Goal: Communication & Community: Answer question/provide support

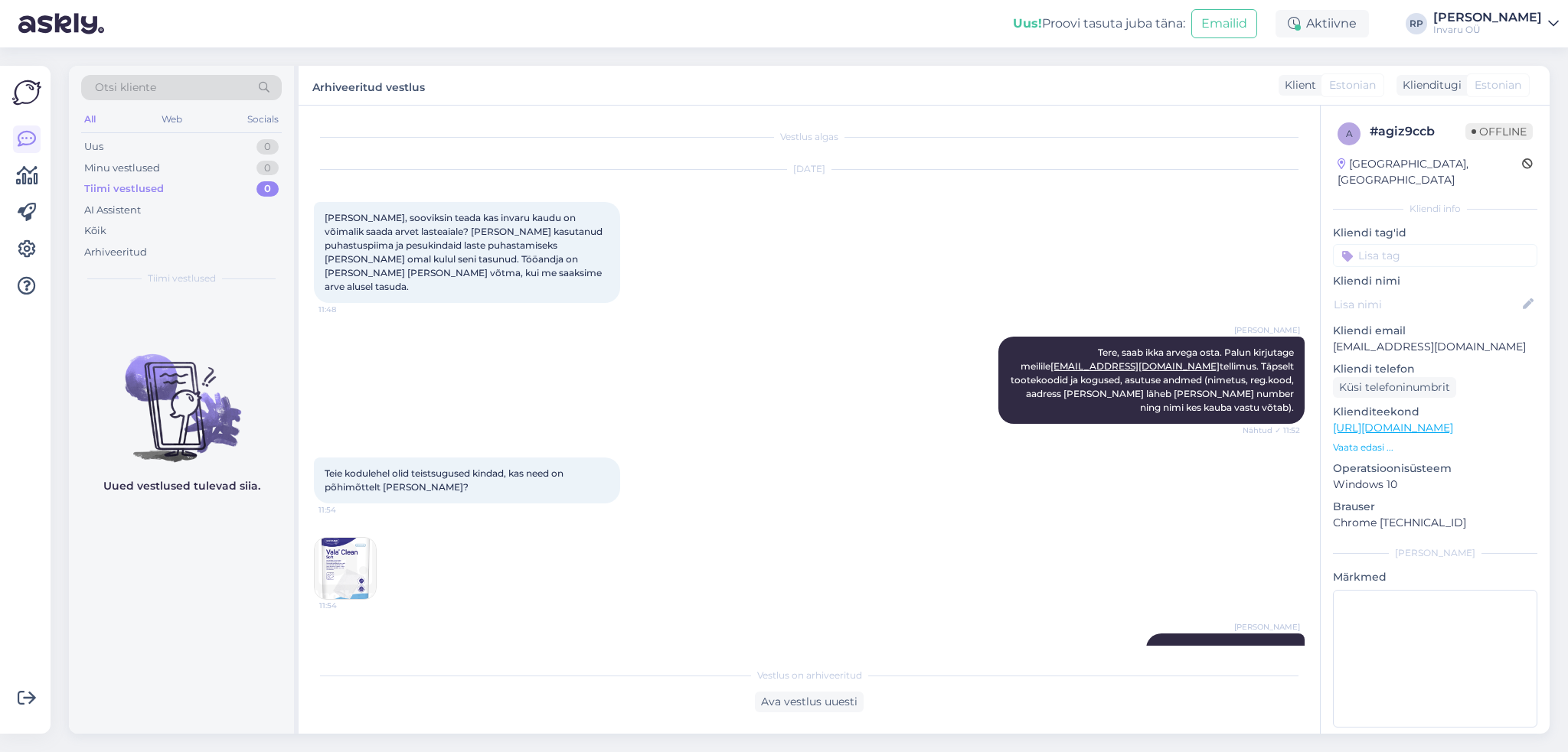
scroll to position [1311, 0]
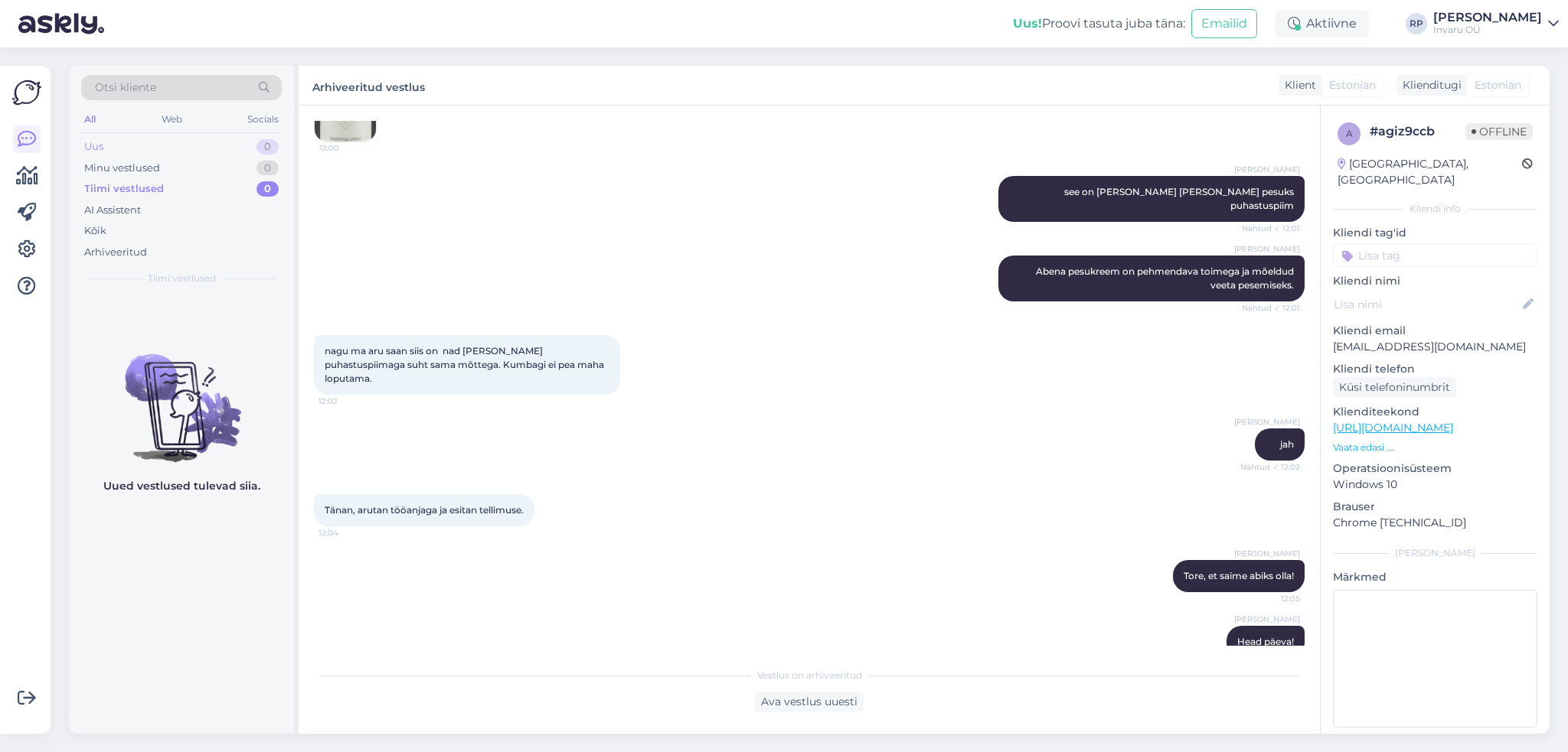
click at [89, 142] on div "Uus" at bounding box center [93, 146] width 19 height 16
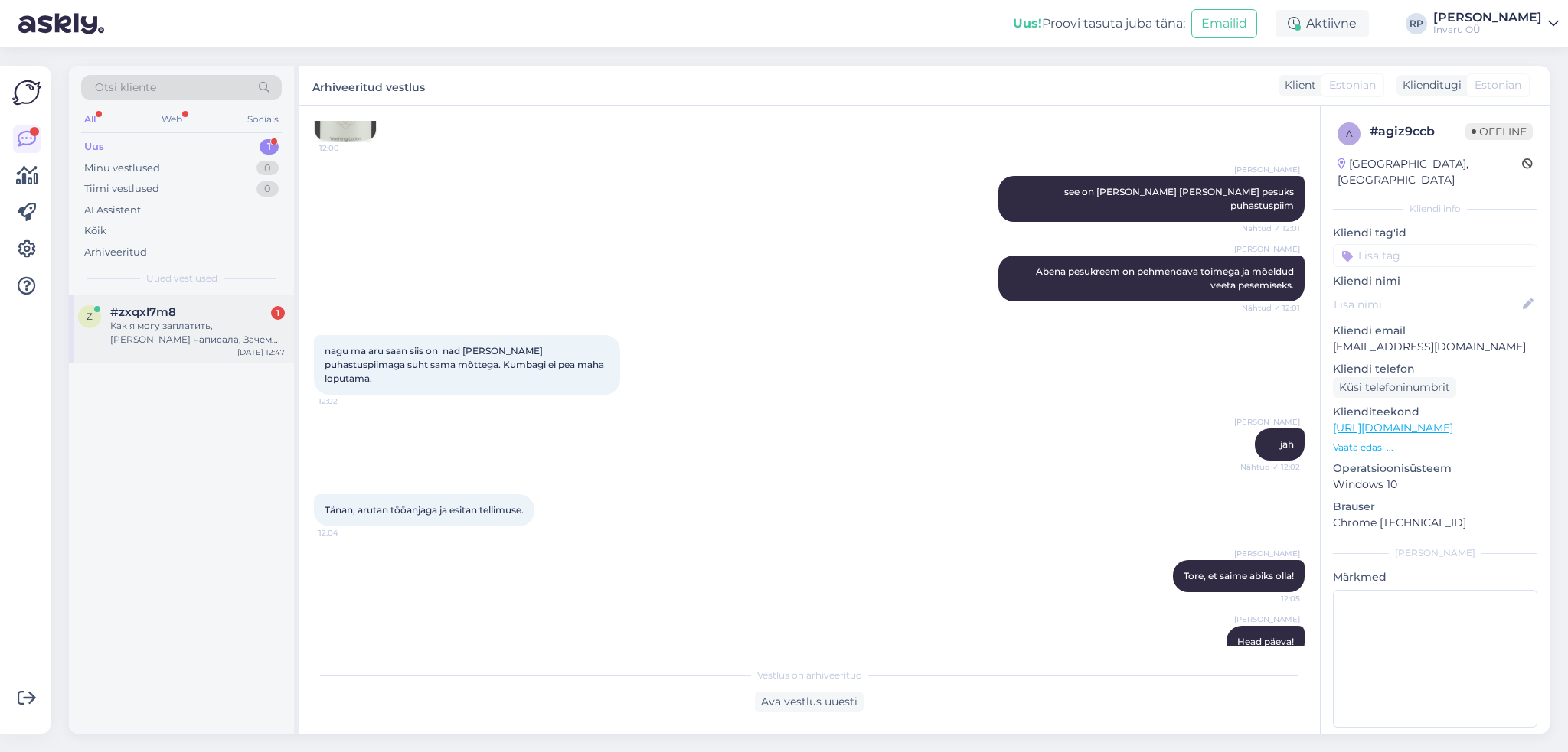
click at [196, 328] on div "Как я могу заплатить,[PERSON_NAME] написала, Зачем такие трудности." at bounding box center [198, 332] width 174 height 27
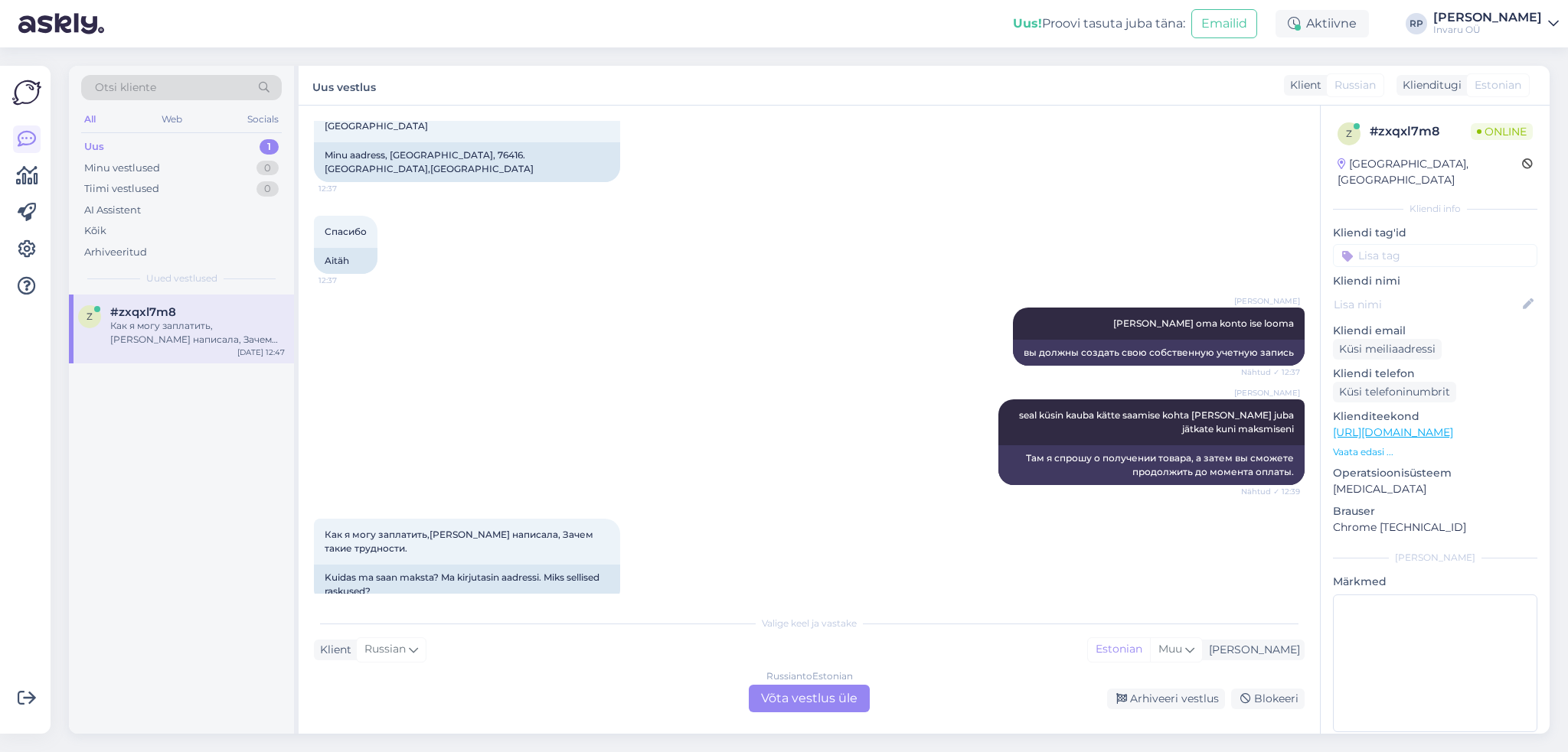
click at [781, 695] on div "Russian to Estonian Võta vestlus üle" at bounding box center [809, 698] width 121 height 27
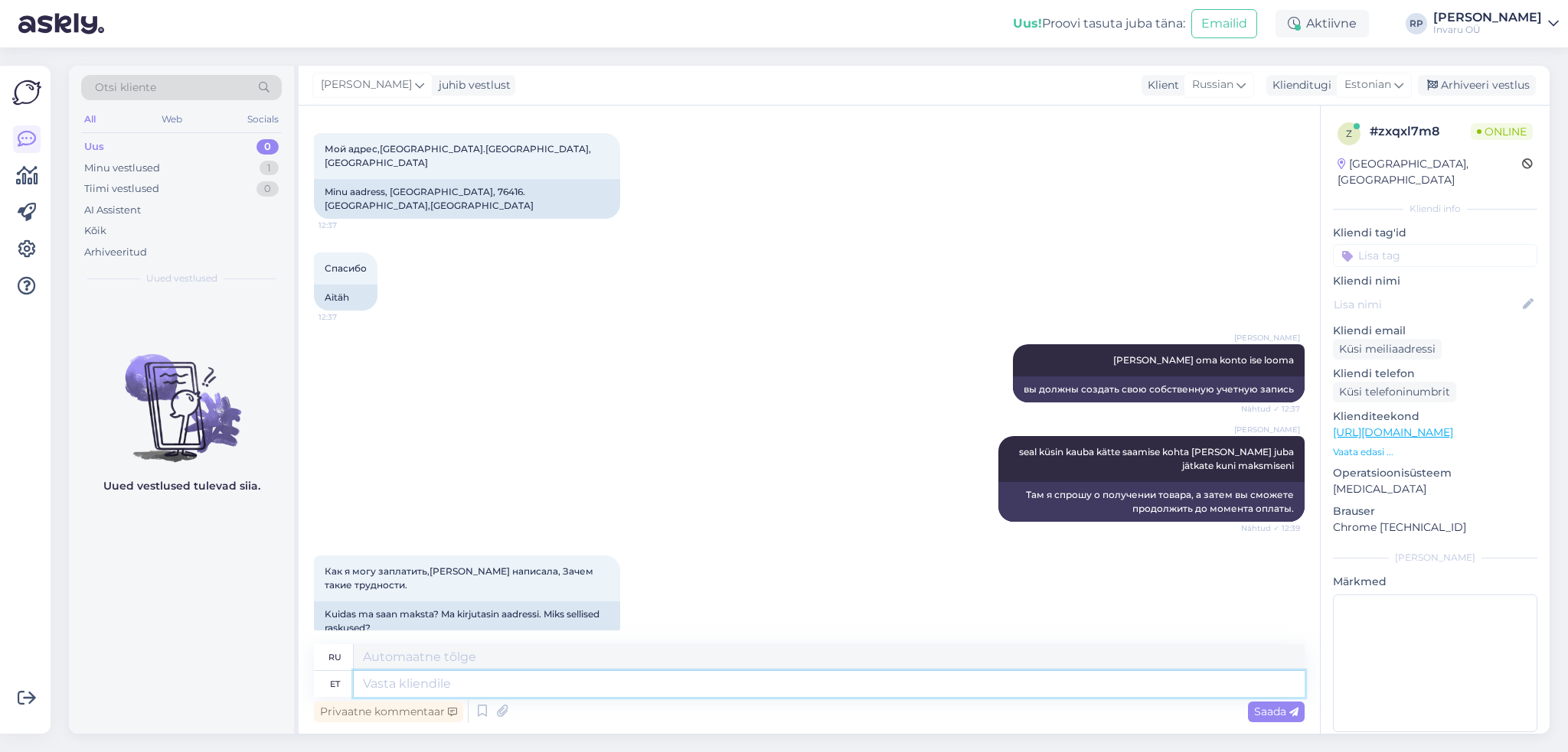
click at [444, 682] on textarea at bounding box center [829, 685] width 951 height 26
type textarea "kuidas"
type textarea "как"
type textarea "kuidas saan"
type textarea "как я могу"
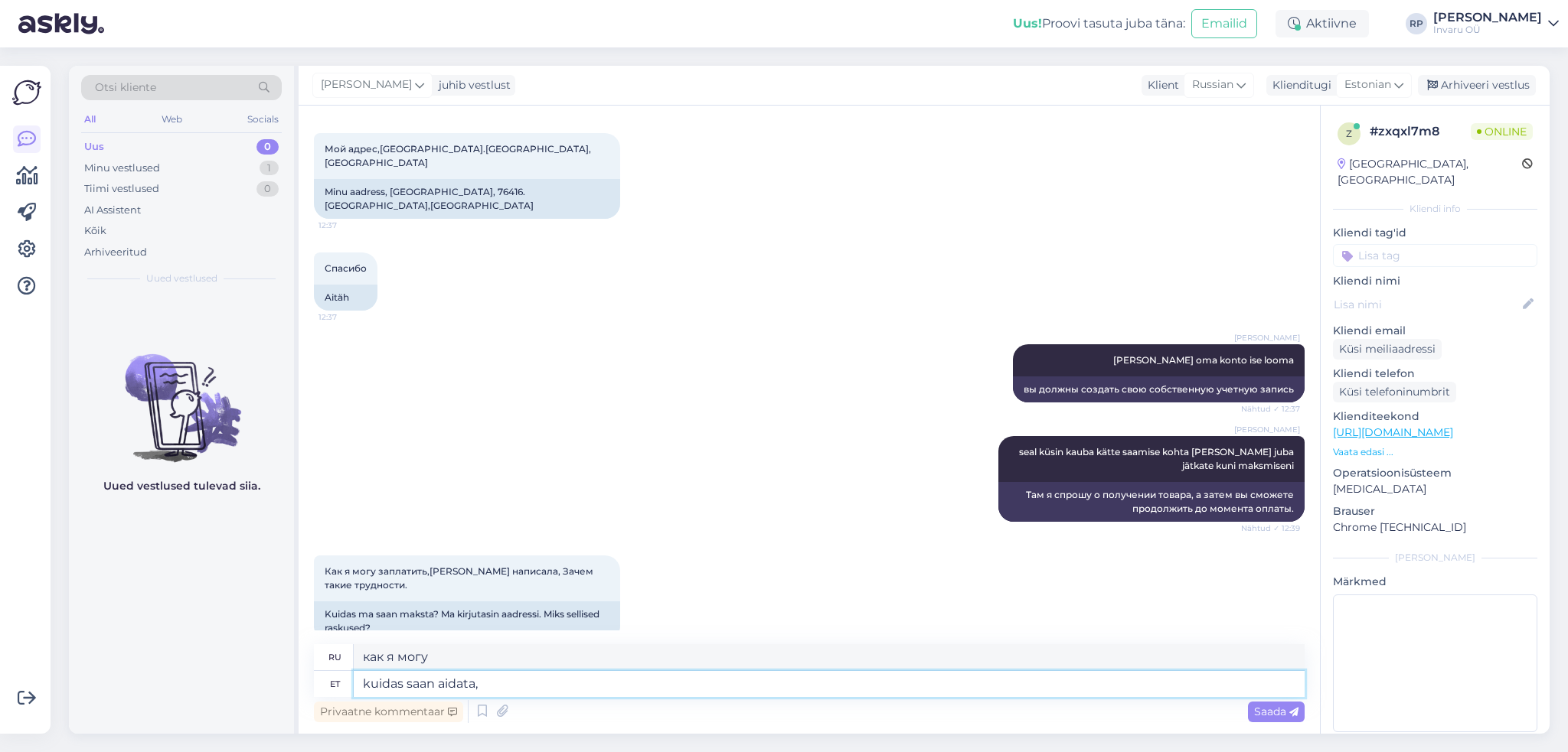
type textarea "kuidas saan aidata,"
type textarea "Чем я могу помочь?"
type textarea "kuidas saan aidata, mis takistab"
type textarea "Чем я могу помочь? Что меня останавливает?"
type textarea "kuidas saan aidata, mis takistab ostu"
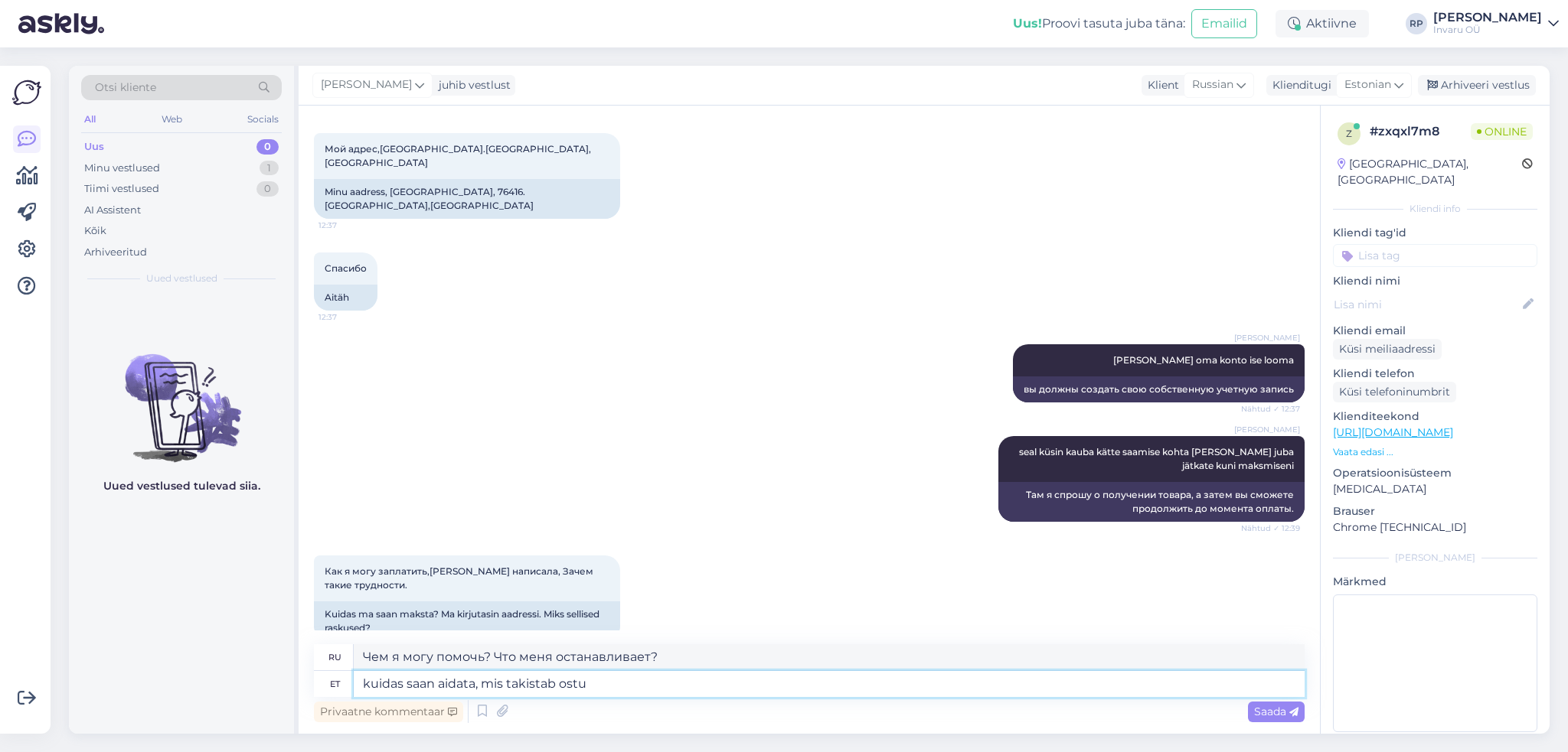
type textarea "Как я могу помочь, что мешает совершить покупку?"
type textarea "kuidas saan aidata, mis takistab ostu sooritamast?"
type textarea "Чем я могу помочь? Что мешает мне совершить покупку?"
